Goal: Navigation & Orientation: Understand site structure

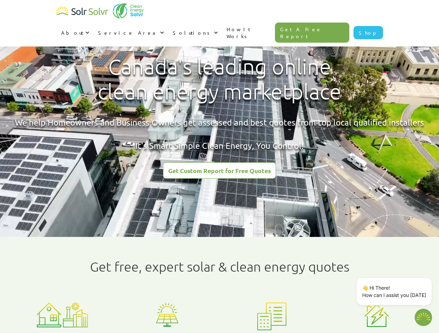
click at [83, 29] on div "About" at bounding box center [72, 32] width 22 height 7
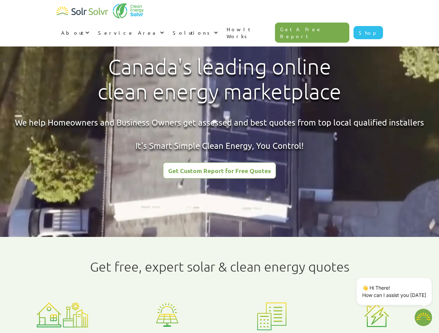
click at [158, 29] on div "Service Area" at bounding box center [128, 32] width 60 height 7
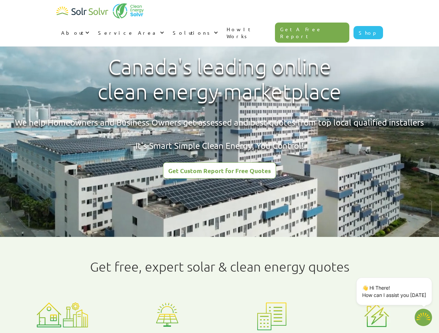
click at [212, 29] on div "Solutions" at bounding box center [192, 32] width 39 height 7
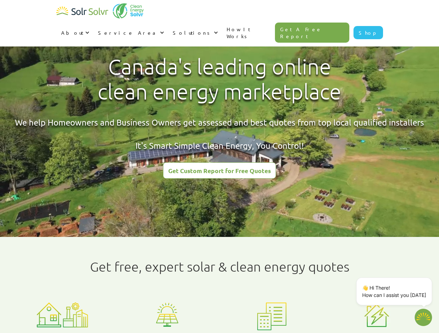
click at [395, 292] on p "👋 Hi There! How can I assist you [DATE]" at bounding box center [394, 291] width 64 height 15
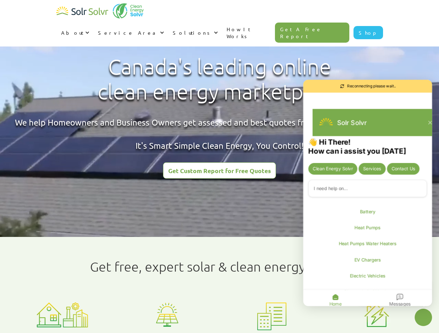
click at [430, 279] on div "👋 Hi There! How can i assist you [DATE] Clean Energy Solvr Services Contact Us …" at bounding box center [367, 224] width 129 height 172
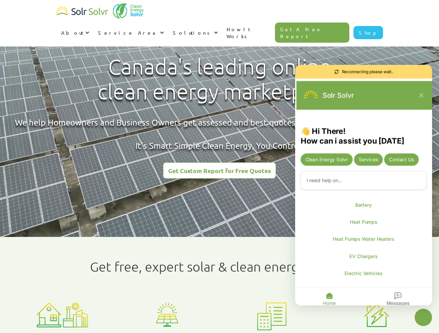
click at [423, 318] on icon "Close chatbot widget" at bounding box center [422, 317] width 9 height 9
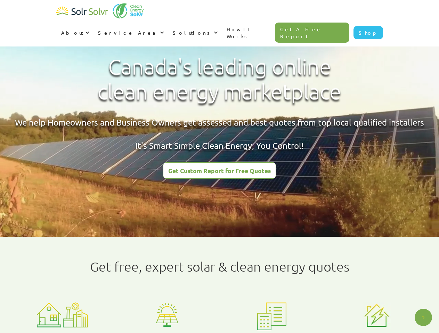
click at [174, 333] on html "About About Solar About Clean Energy Solutions About Solr Solvr Meet the Team B…" at bounding box center [219, 166] width 439 height 333
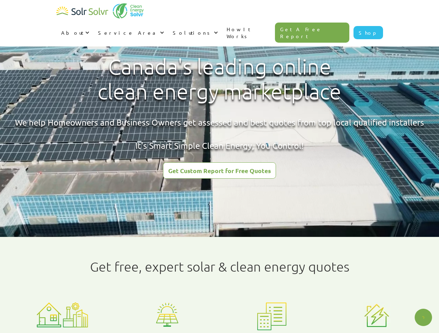
type textarea "x"
